Goal: Find specific page/section: Find specific page/section

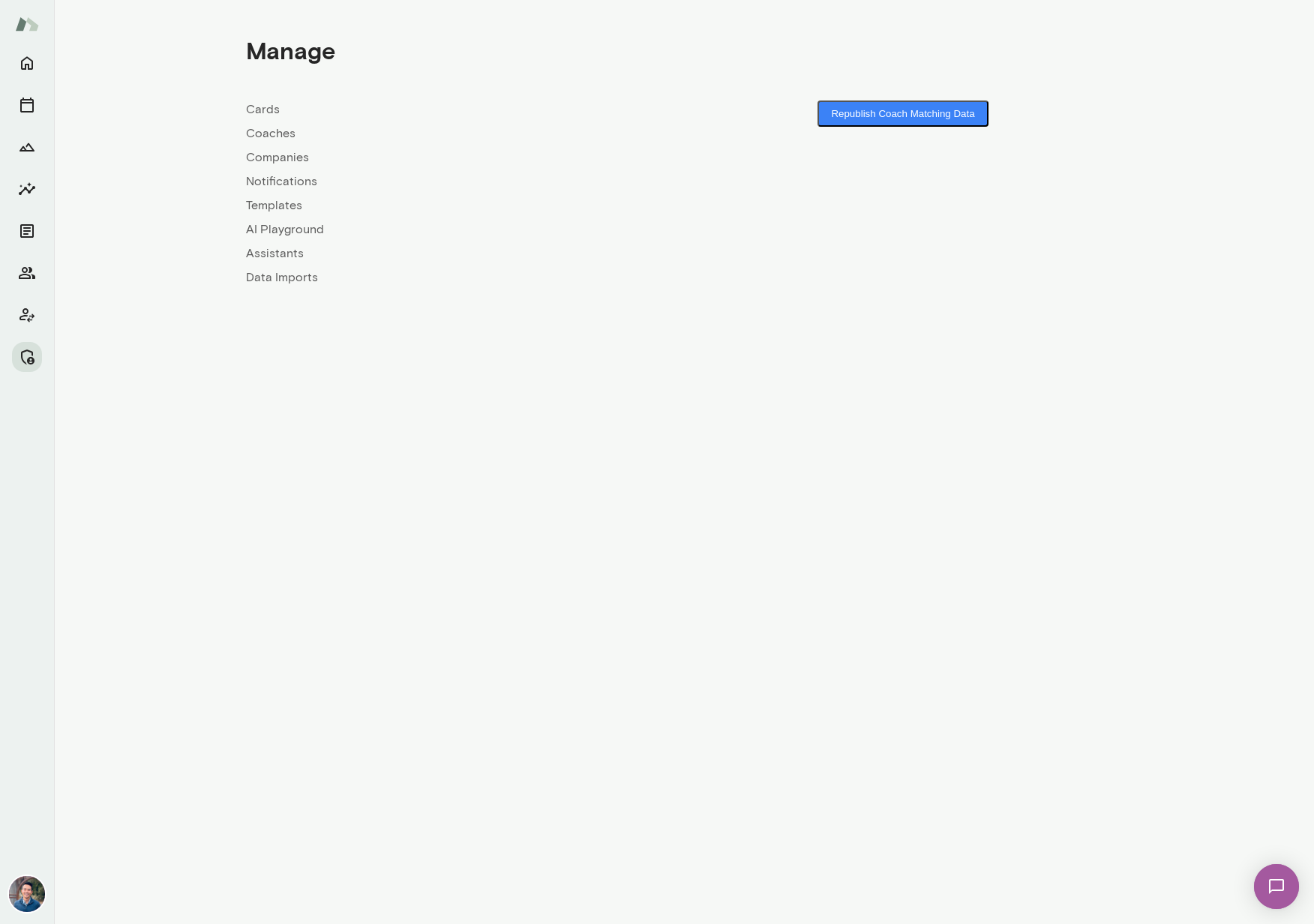
click at [277, 154] on link "Companies" at bounding box center [465, 157] width 438 height 18
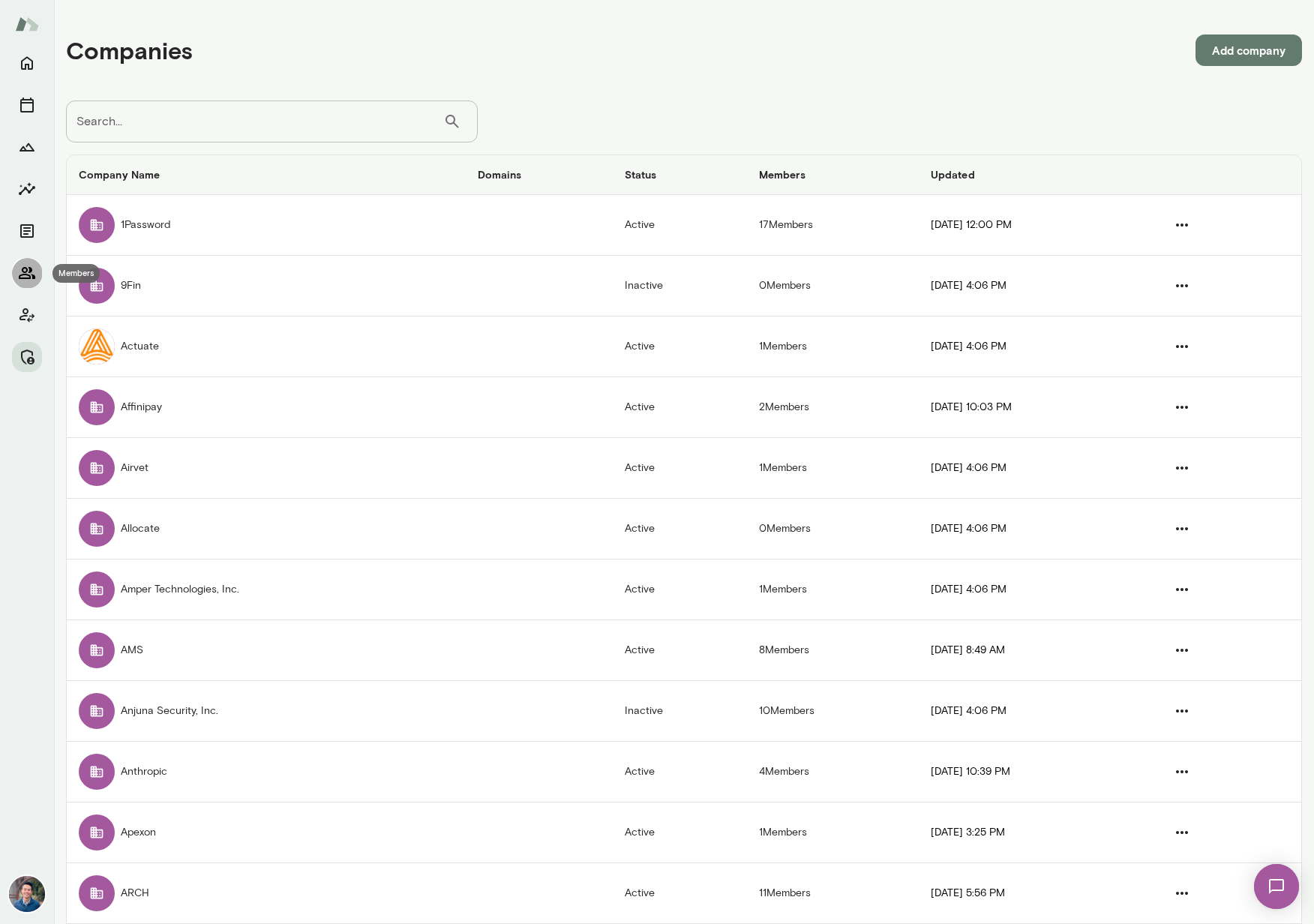
click at [18, 279] on icon "Members" at bounding box center [28, 273] width 18 height 18
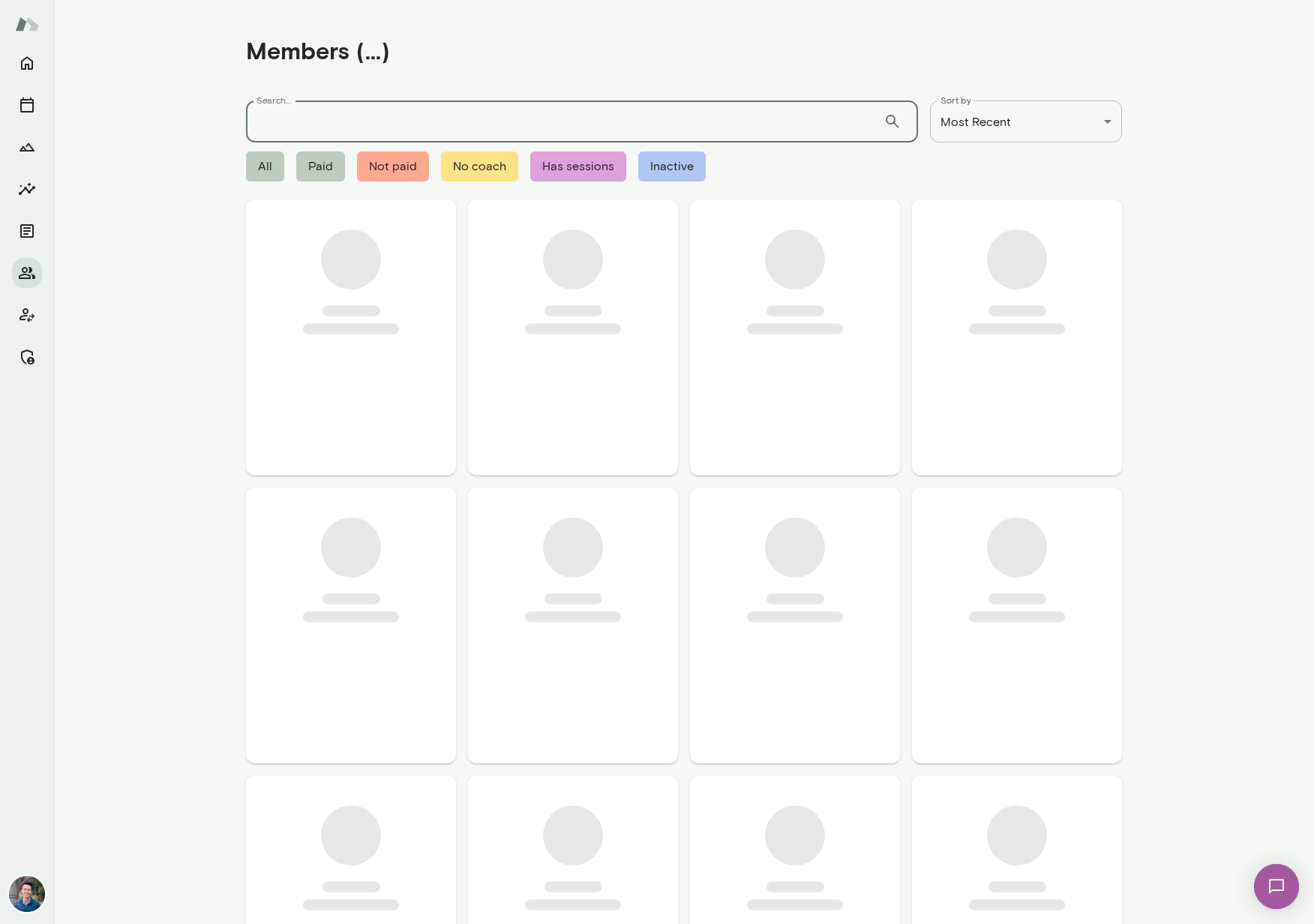
click at [296, 115] on input "Search..." at bounding box center [564, 121] width 638 height 42
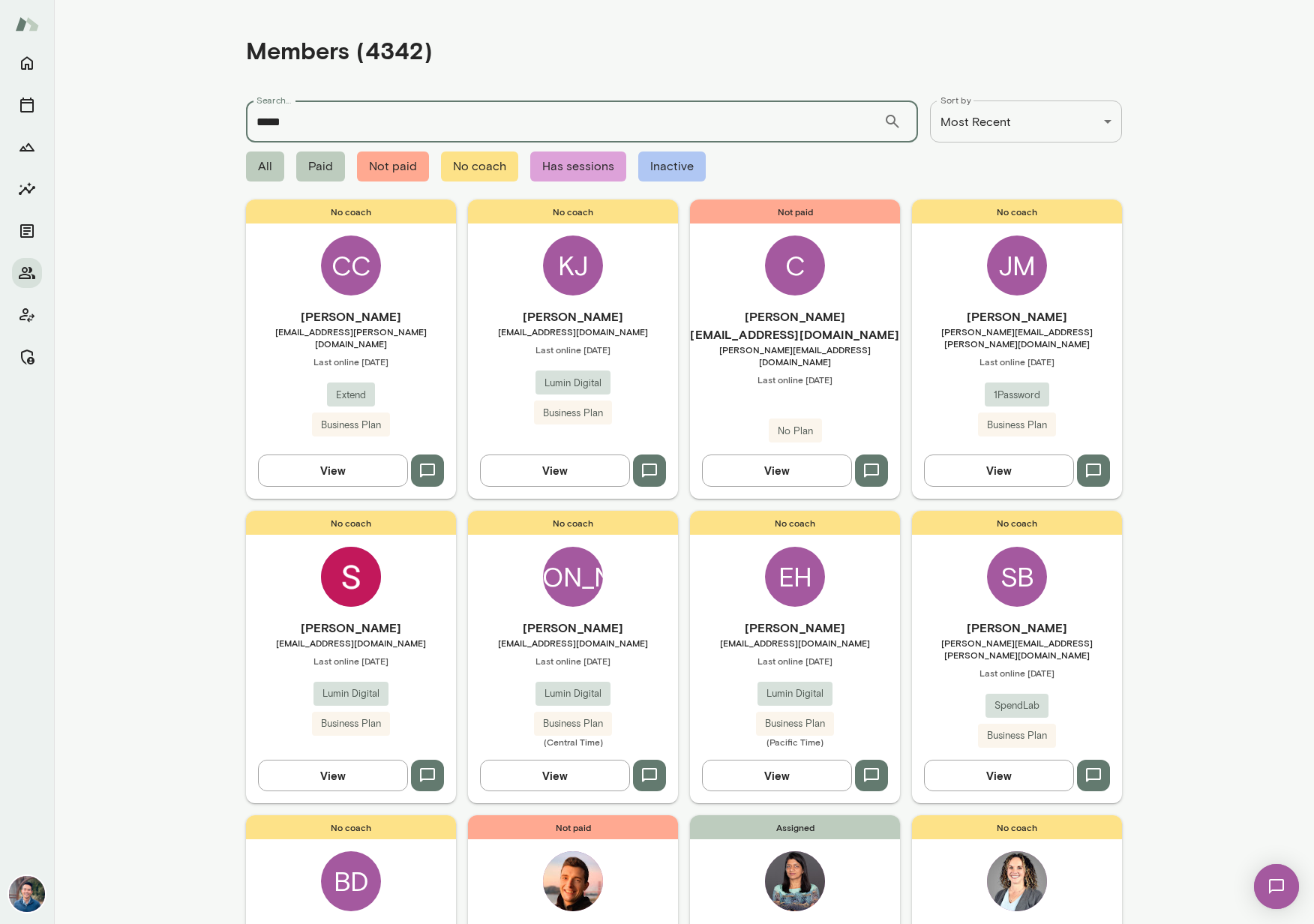
type input "*****"
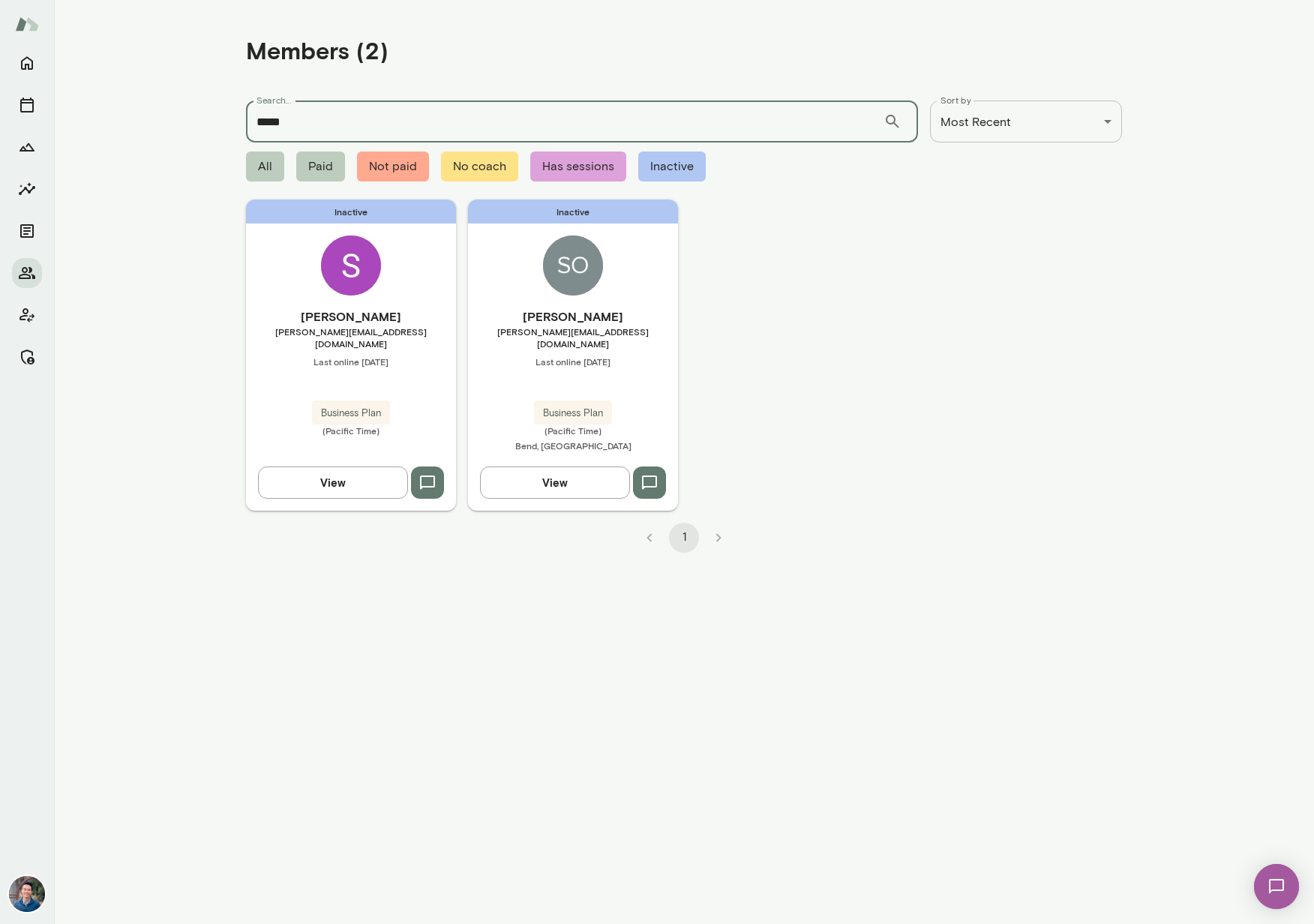
click at [655, 316] on h6 "[PERSON_NAME]" at bounding box center [572, 317] width 210 height 18
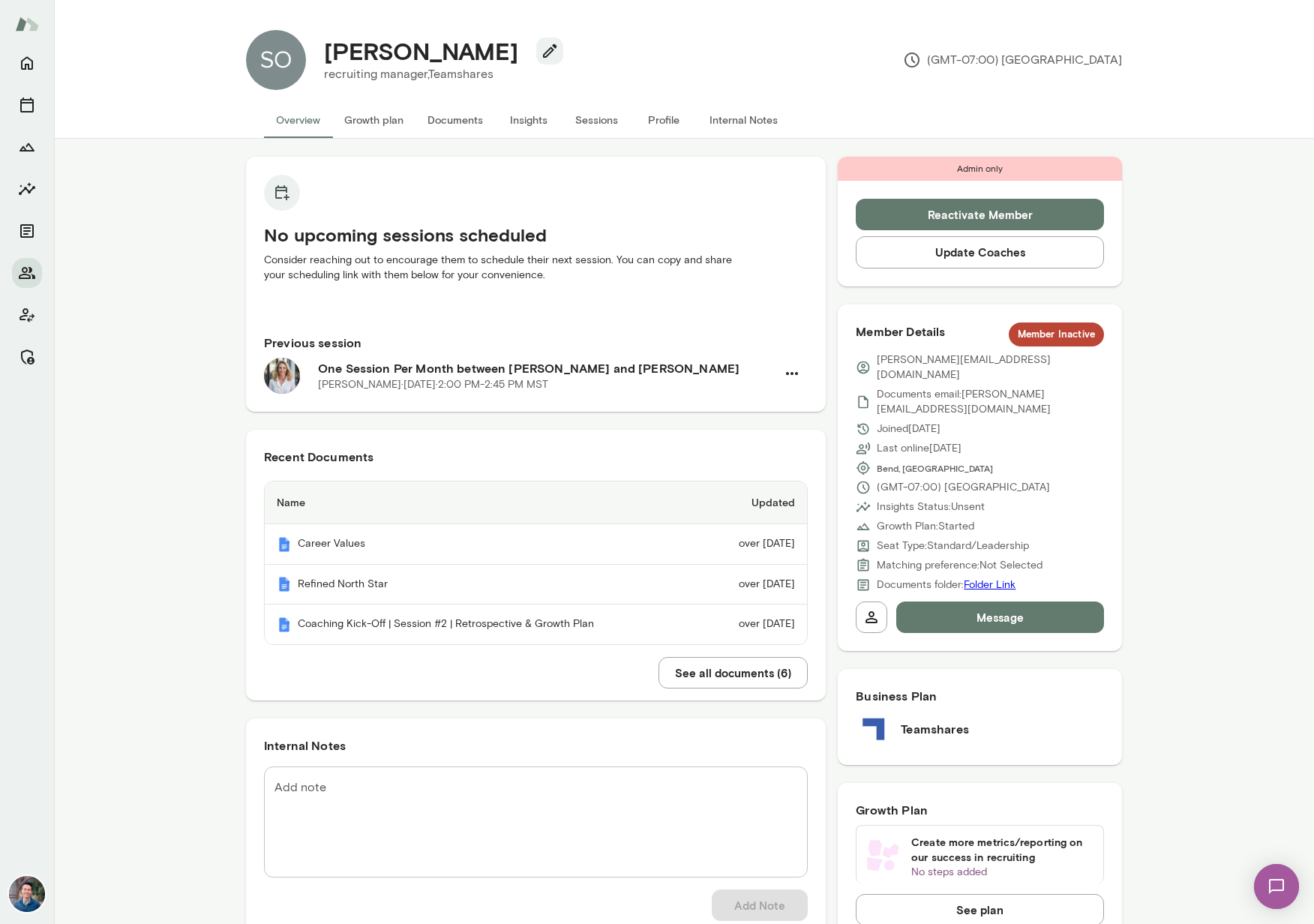
click at [595, 123] on button "Sessions" at bounding box center [595, 120] width 67 height 36
